Goal: Complete application form

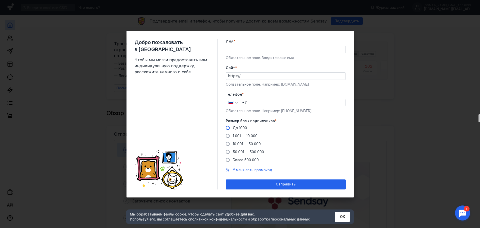
click at [229, 127] on span at bounding box center [228, 128] width 4 height 4
click at [0, 0] on input "До 1000" at bounding box center [0, 0] width 0 height 0
click at [253, 49] on input "Имя *" at bounding box center [286, 49] width 120 height 7
type input "[PERSON_NAME]"
click at [262, 77] on input "Cайт *" at bounding box center [294, 76] width 103 height 7
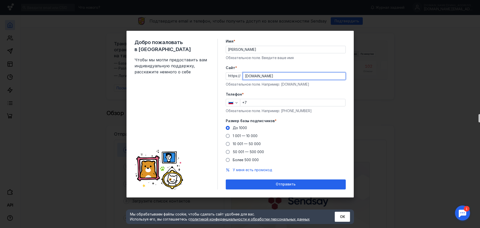
type input "[DOMAIN_NAME]"
click at [280, 102] on input "+7" at bounding box center [292, 102] width 105 height 7
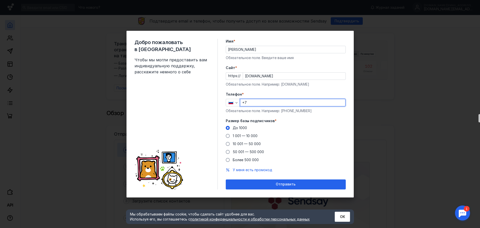
type input "[PHONE_NUMBER]"
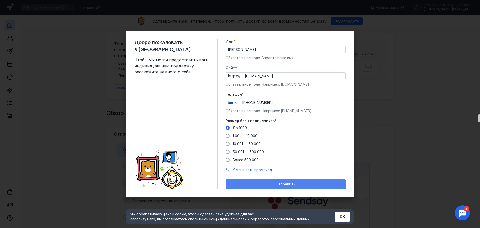
click at [290, 185] on span "Отправить" at bounding box center [286, 184] width 20 height 4
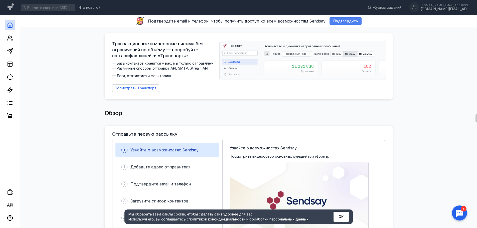
click at [340, 23] on span "Подтвердить" at bounding box center [345, 21] width 25 height 4
